Goal: Find specific page/section: Find specific page/section

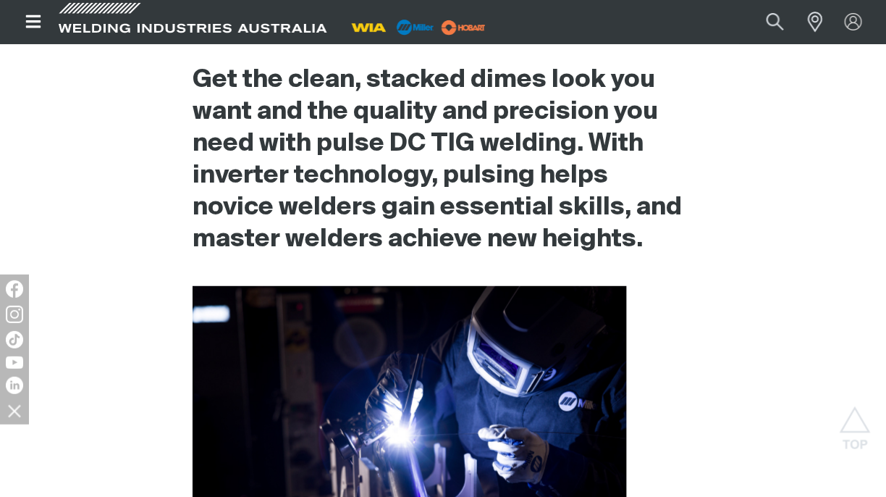
scroll to position [454, 0]
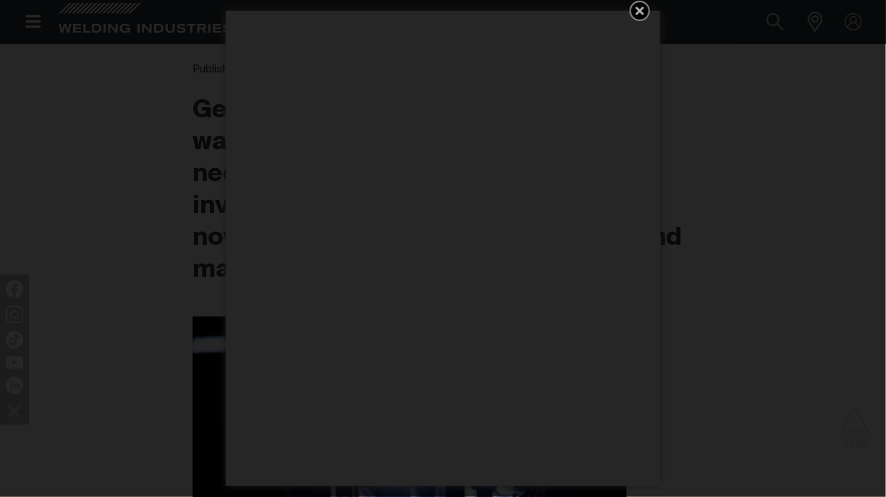
click at [639, 12] on icon "Get 5 WIA Welding Guides Free!" at bounding box center [640, 11] width 9 height 9
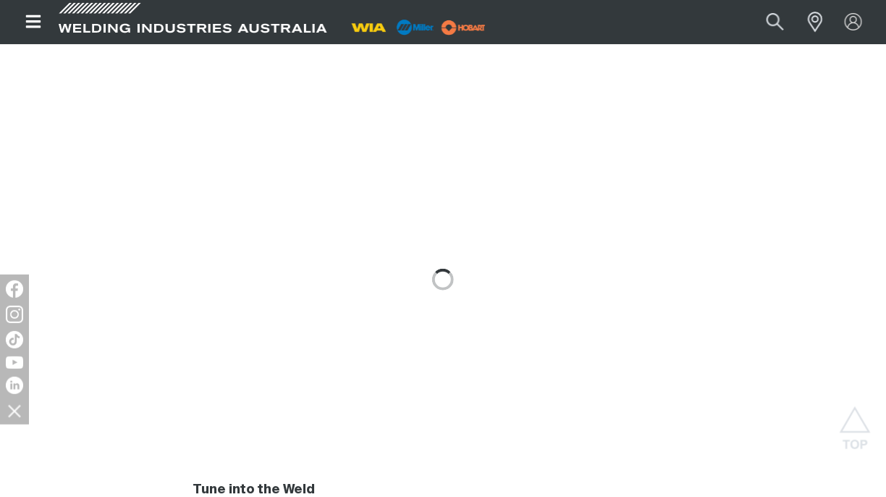
scroll to position [1829, 0]
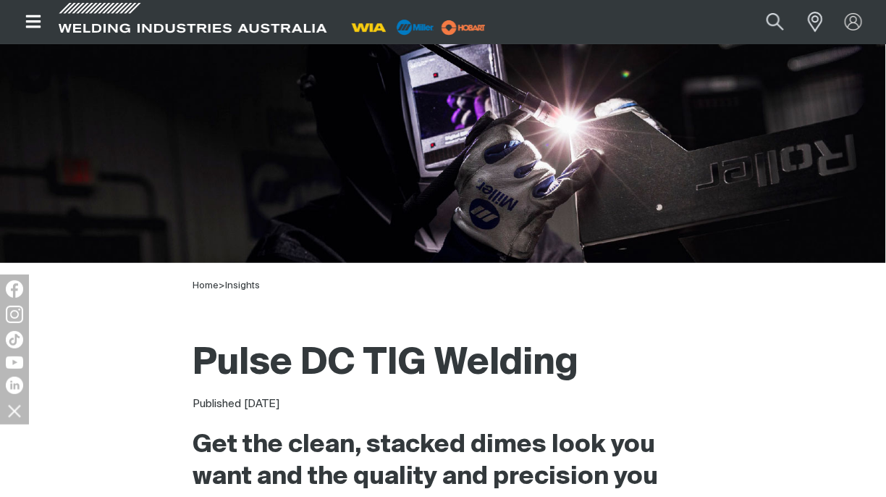
scroll to position [0, 0]
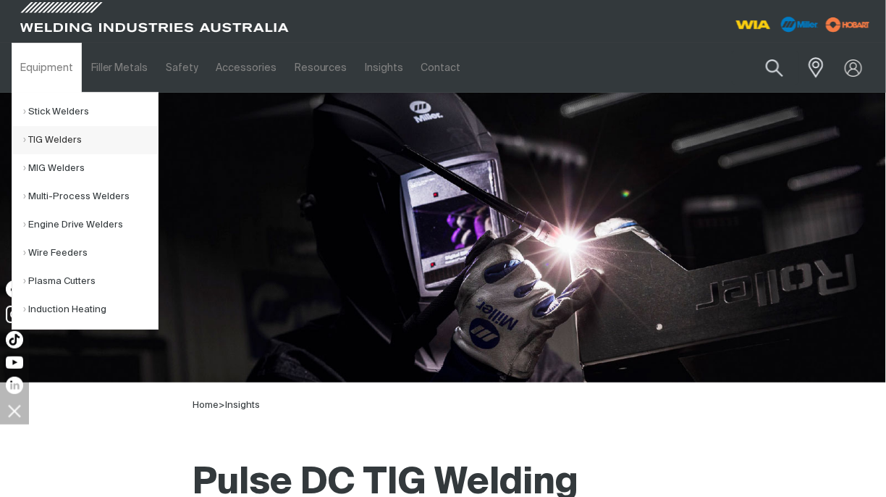
click at [50, 142] on link "TIG Welders" at bounding box center [90, 140] width 135 height 28
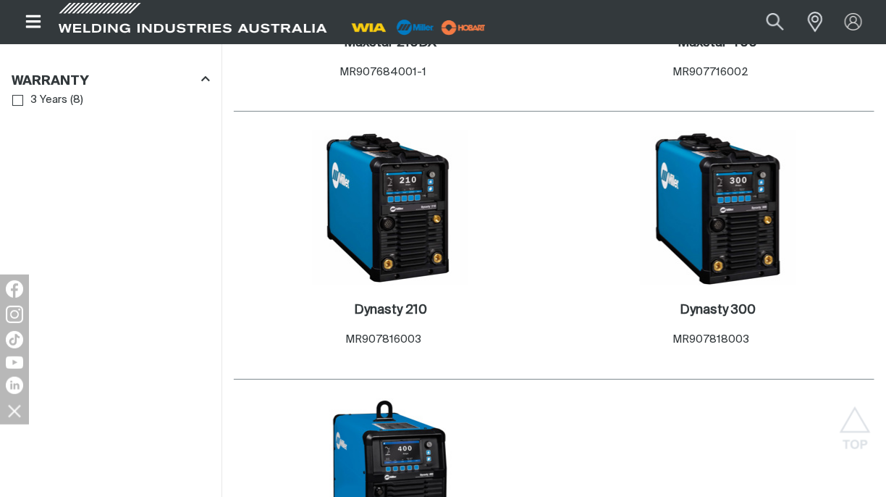
scroll to position [1448, 0]
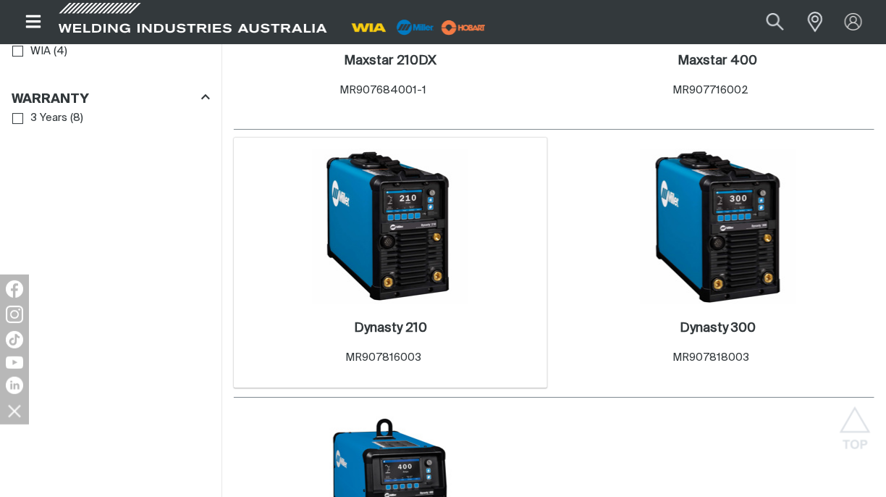
click at [366, 236] on img at bounding box center [390, 225] width 155 height 155
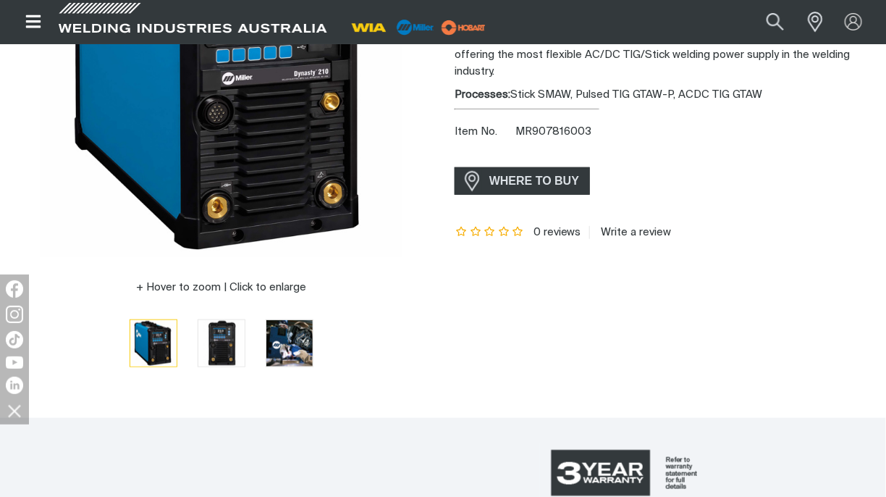
scroll to position [290, 0]
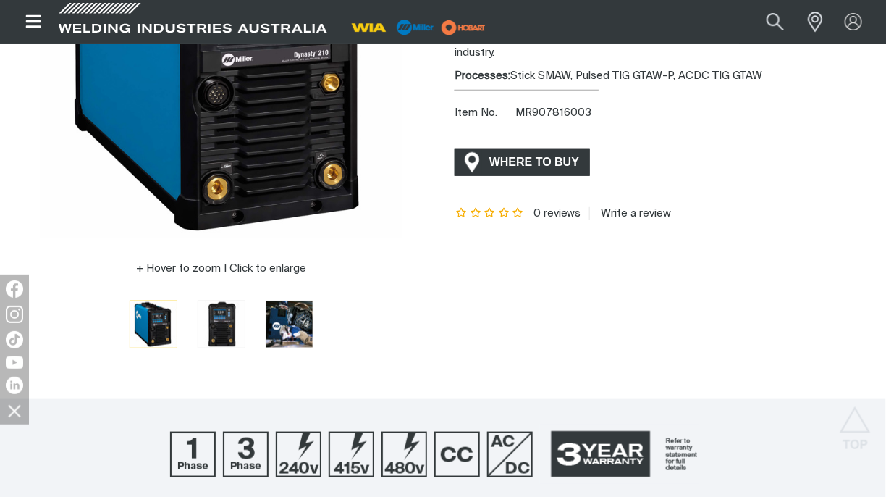
click at [487, 165] on span "WHERE TO BUY" at bounding box center [534, 162] width 109 height 23
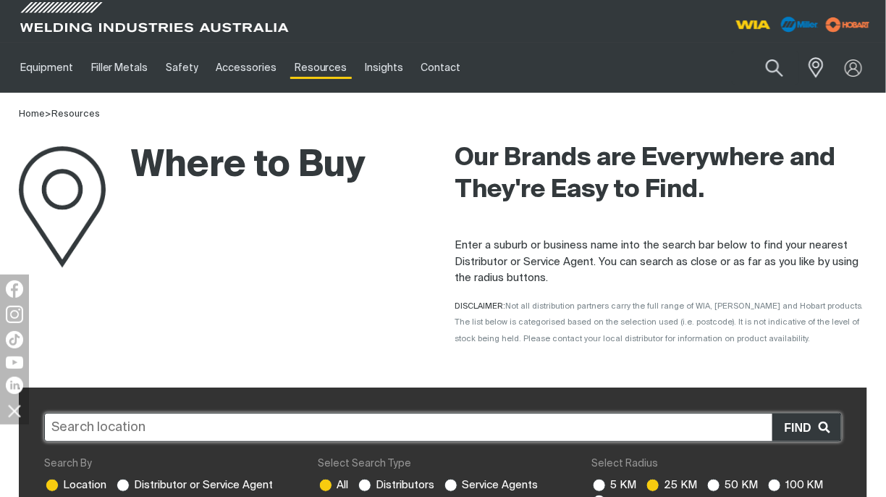
click at [182, 426] on input "text" at bounding box center [443, 427] width 798 height 29
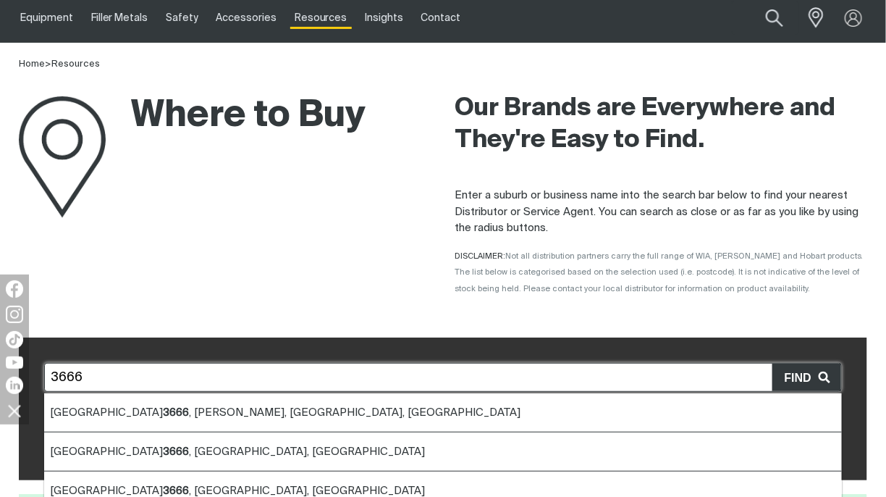
scroll to position [72, 0]
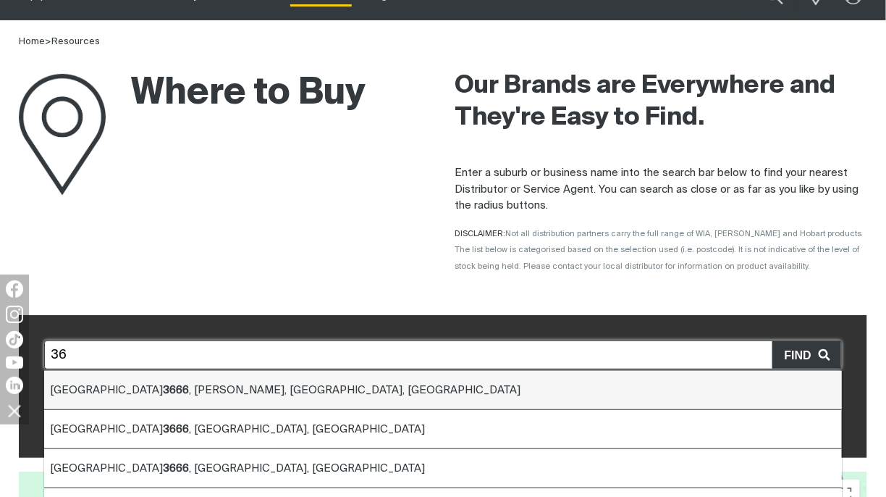
type input "3"
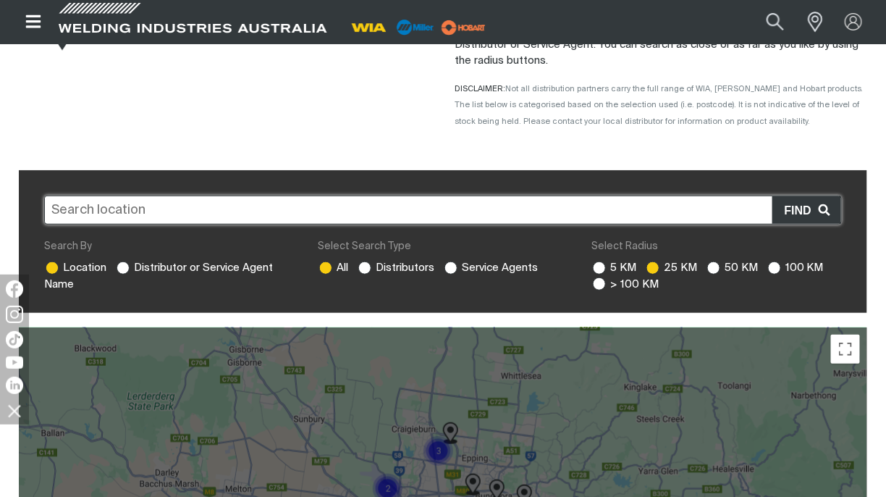
scroll to position [290, 0]
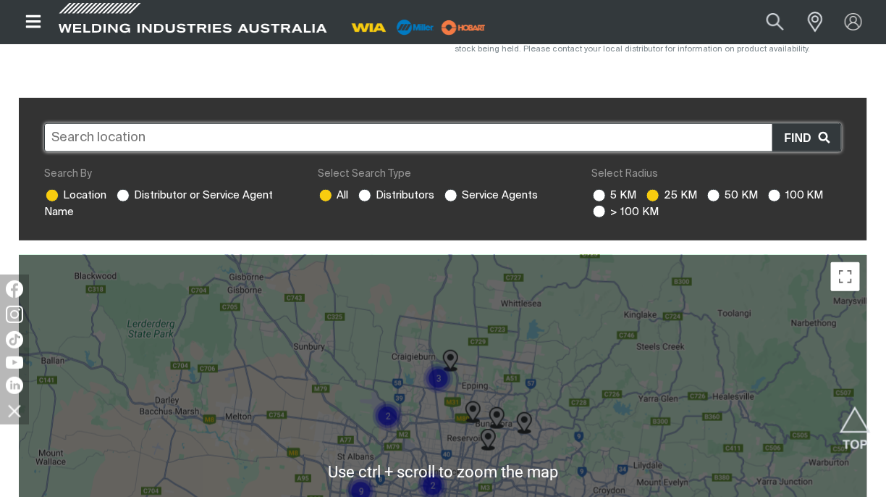
click at [444, 381] on img "Cluster of 3 markers" at bounding box center [438, 378] width 33 height 33
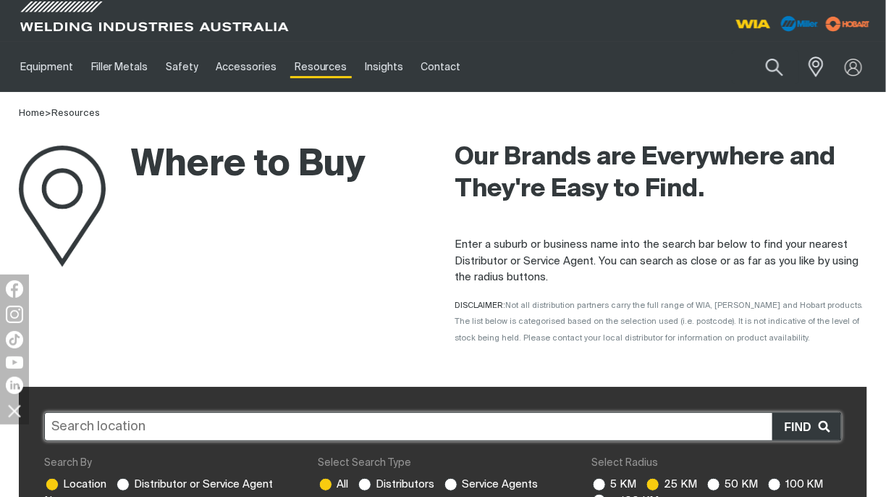
scroll to position [0, 0]
